Goal: Use online tool/utility: Utilize a website feature to perform a specific function

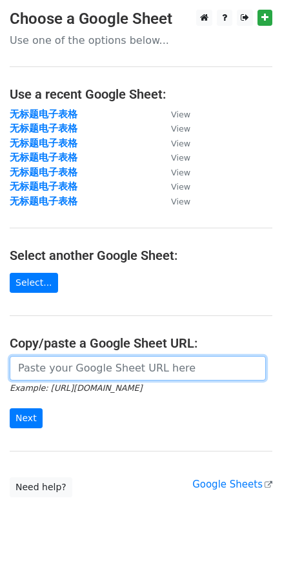
click at [83, 374] on input "url" at bounding box center [138, 368] width 256 height 24
paste input "[URL][DOMAIN_NAME]"
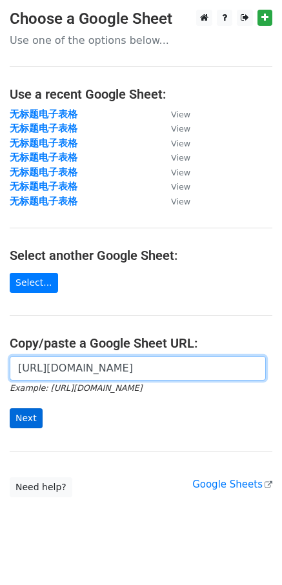
type input "[URL][DOMAIN_NAME]"
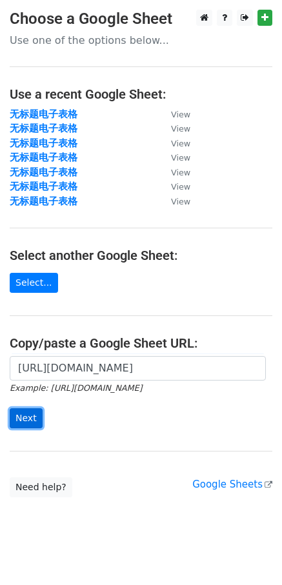
click at [25, 424] on input "Next" at bounding box center [26, 418] width 33 height 20
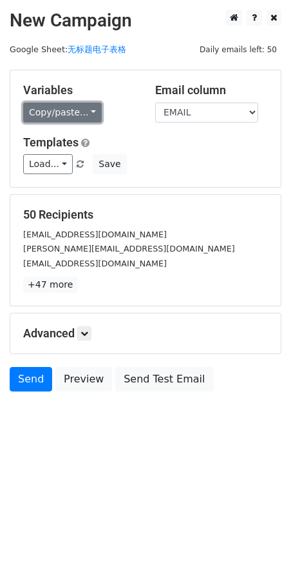
click at [46, 113] on link "Copy/paste..." at bounding box center [62, 112] width 79 height 20
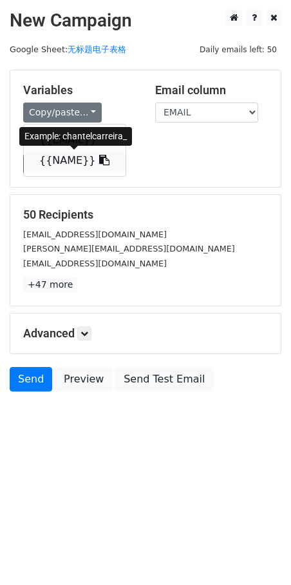
click at [77, 163] on link "{{NAME}}" at bounding box center [75, 160] width 102 height 21
